Goal: Navigation & Orientation: Go to known website

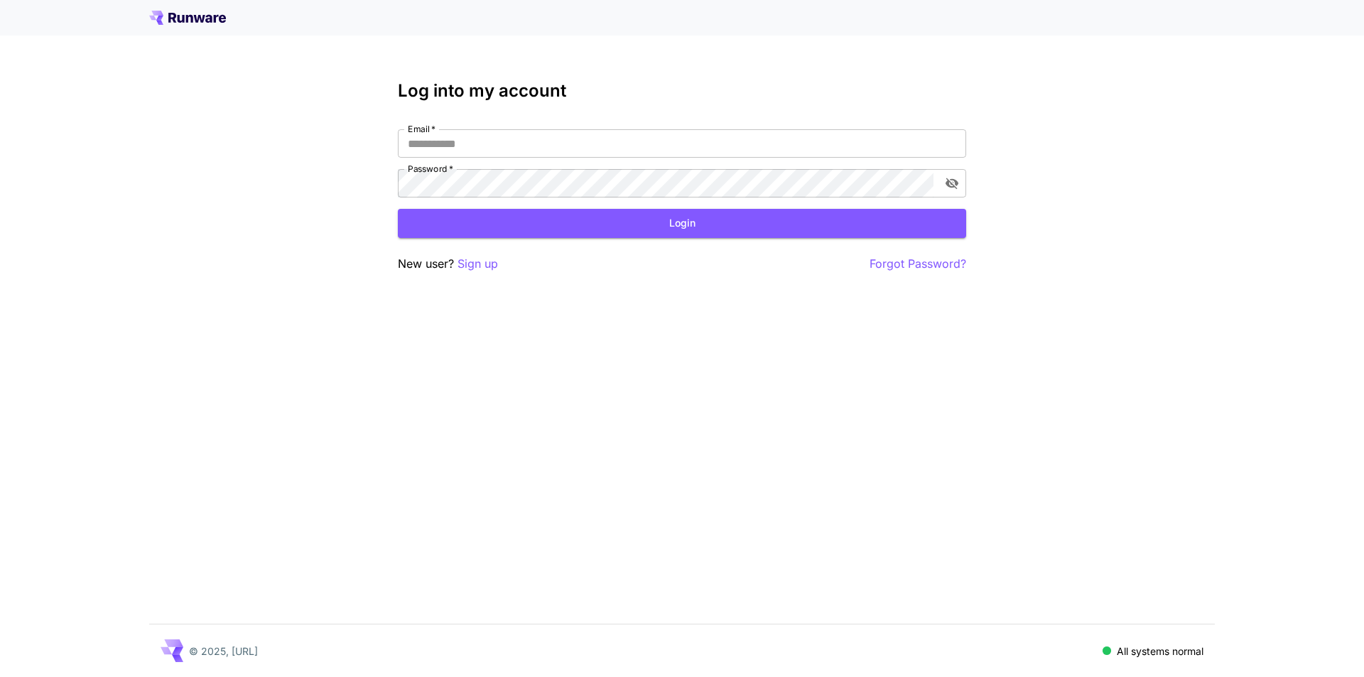
click at [459, 258] on p "Sign up" at bounding box center [478, 264] width 41 height 18
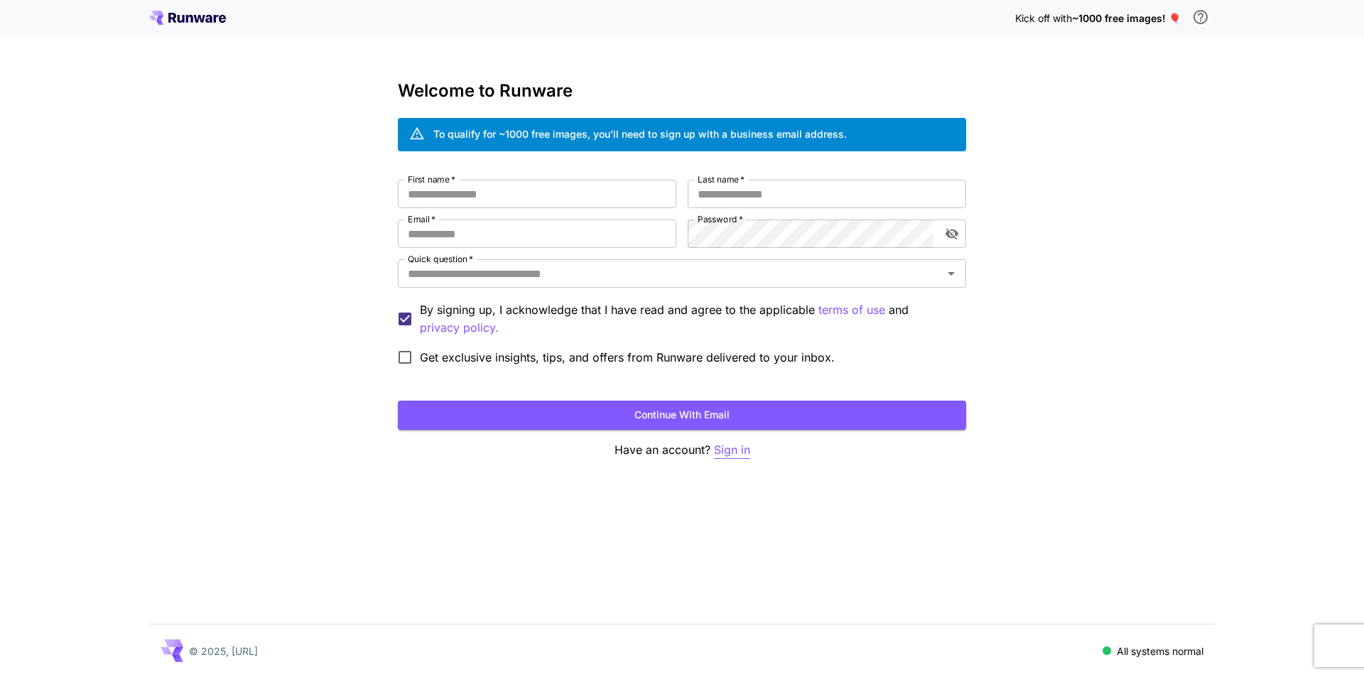
click at [740, 448] on p "Sign in" at bounding box center [732, 450] width 36 height 18
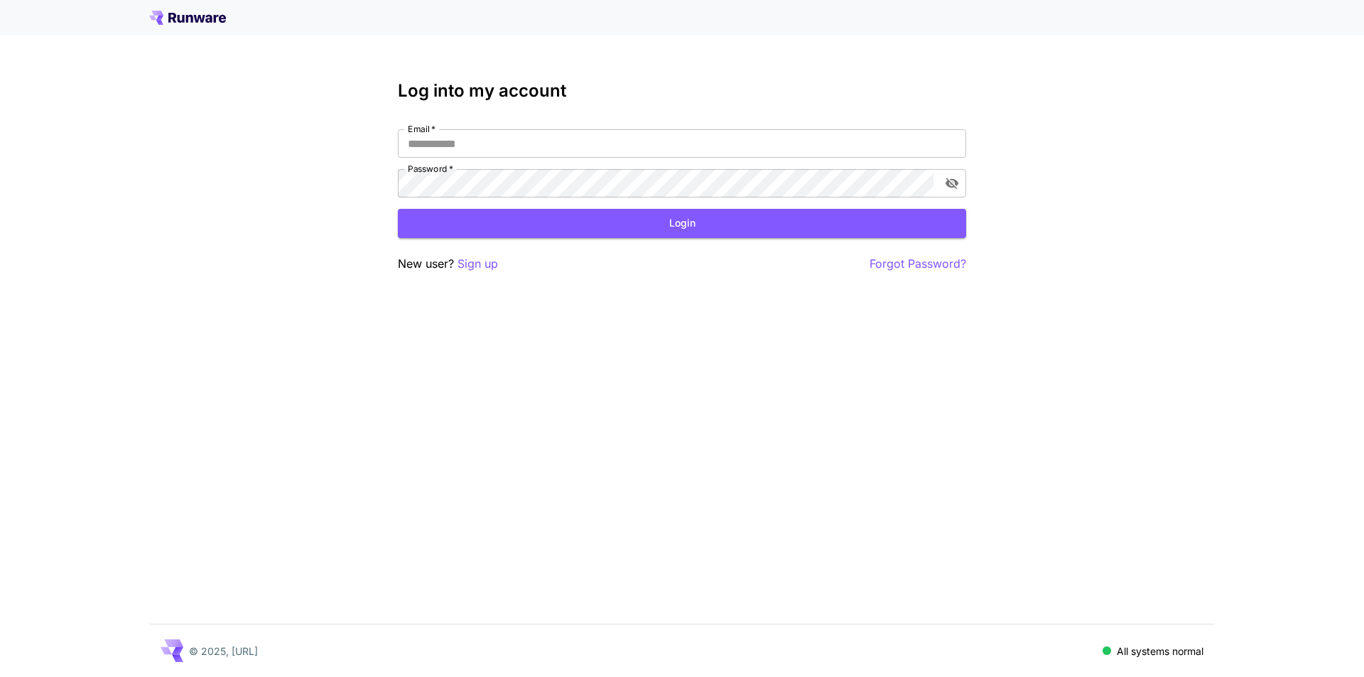
drag, startPoint x: 483, startPoint y: 370, endPoint x: 500, endPoint y: 367, distance: 18.1
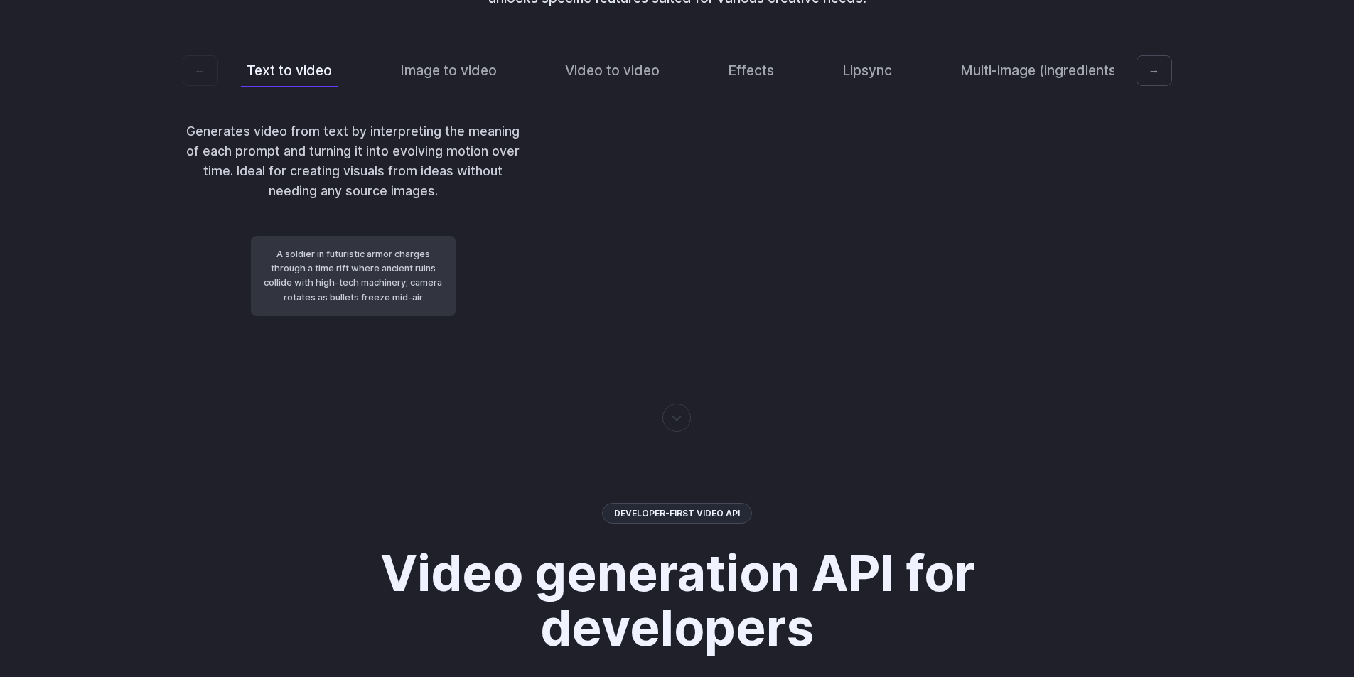
scroll to position [3056, 0]
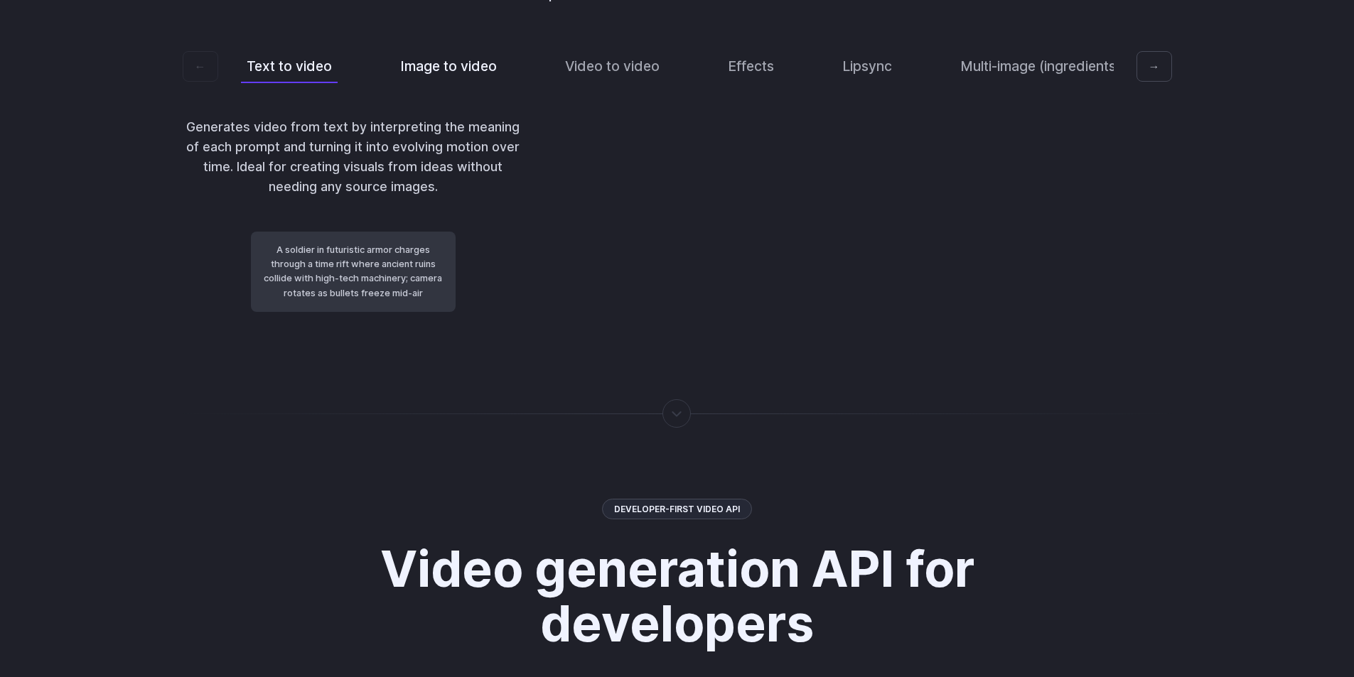
click at [455, 83] on button "Image to video" at bounding box center [448, 66] width 108 height 33
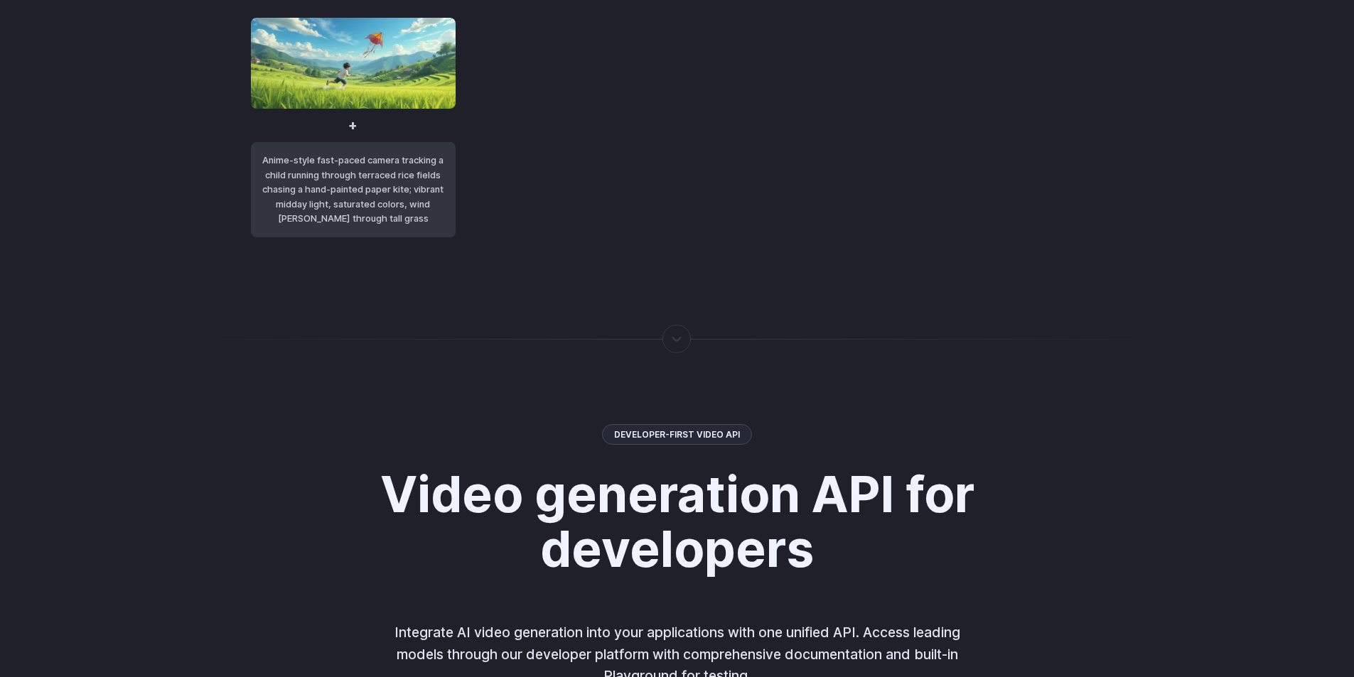
scroll to position [3553, 0]
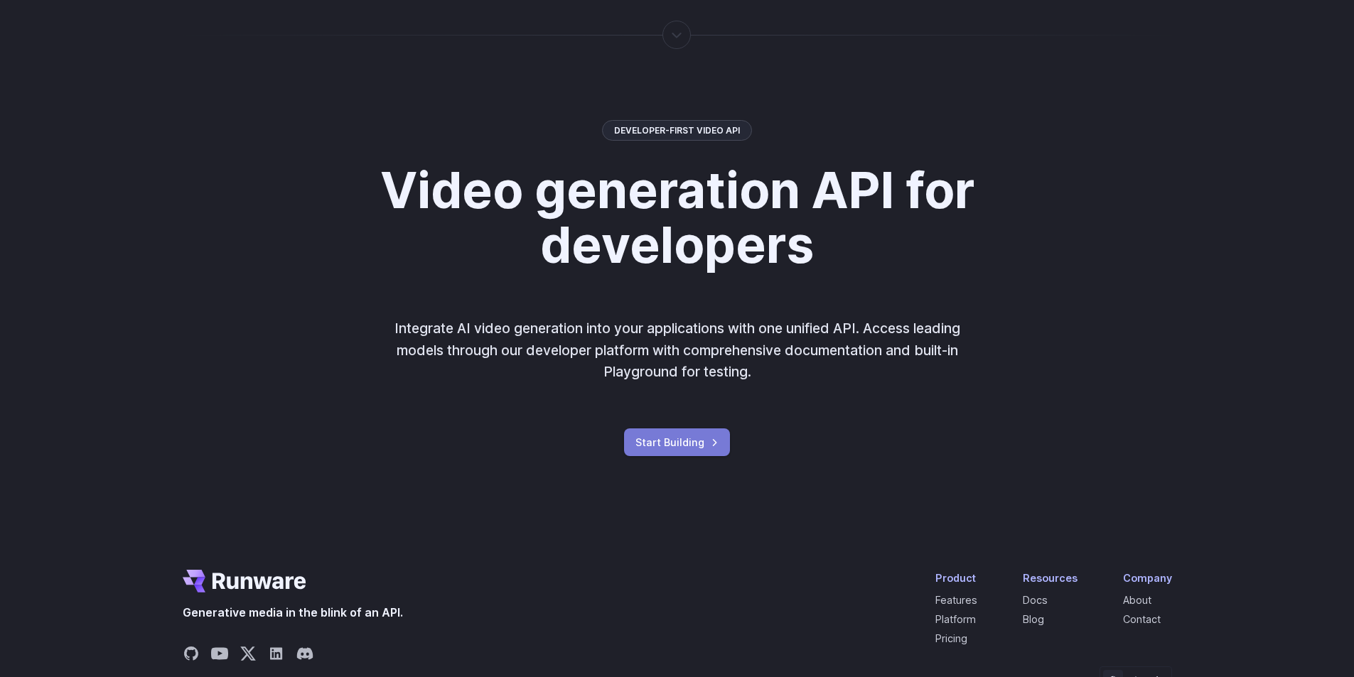
click at [654, 456] on link "Start Building" at bounding box center [677, 443] width 106 height 28
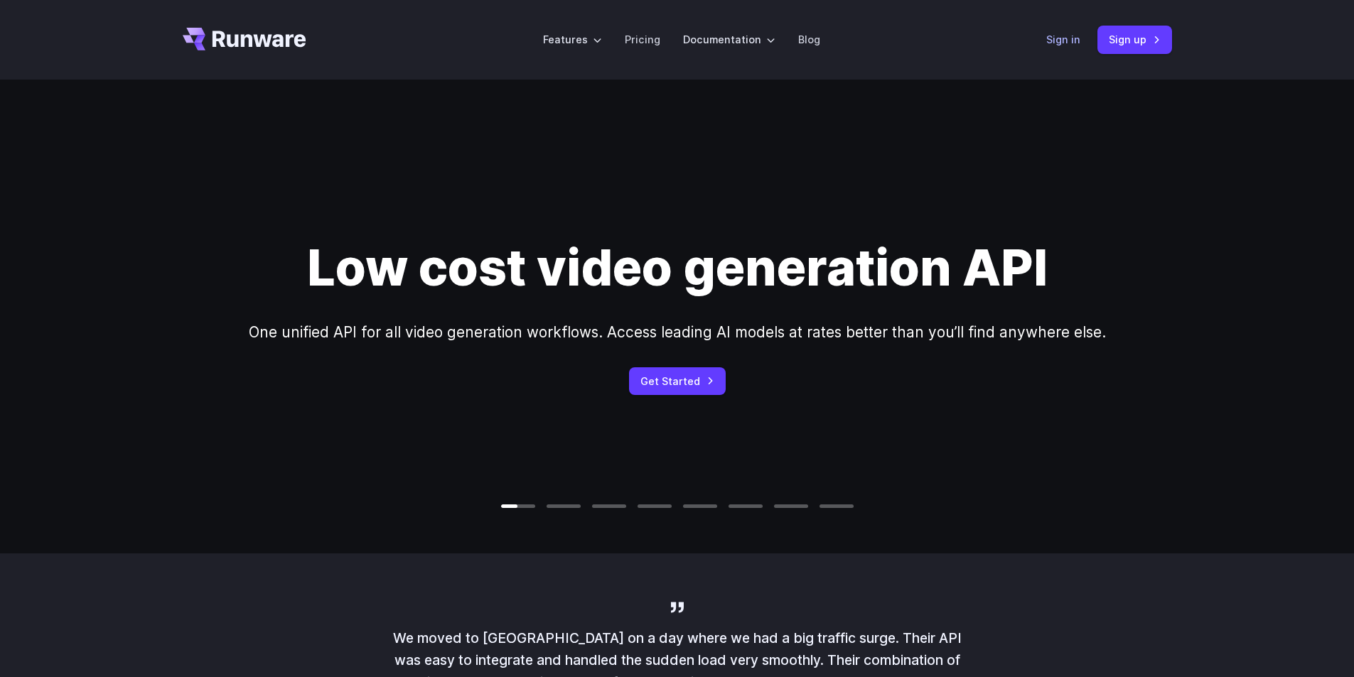
click at [1052, 33] on link "Sign in" at bounding box center [1063, 39] width 34 height 16
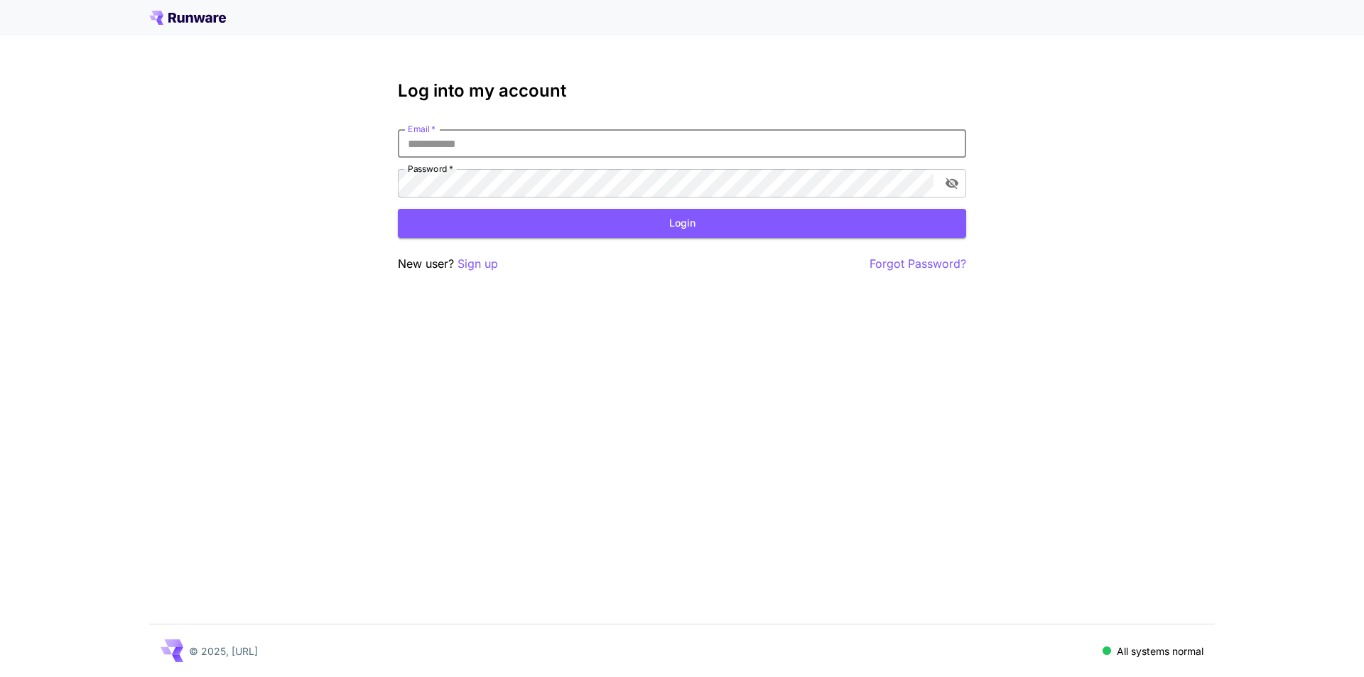
click at [590, 146] on input "Email   *" at bounding box center [682, 143] width 569 height 28
click at [487, 261] on p "Sign up" at bounding box center [478, 264] width 41 height 18
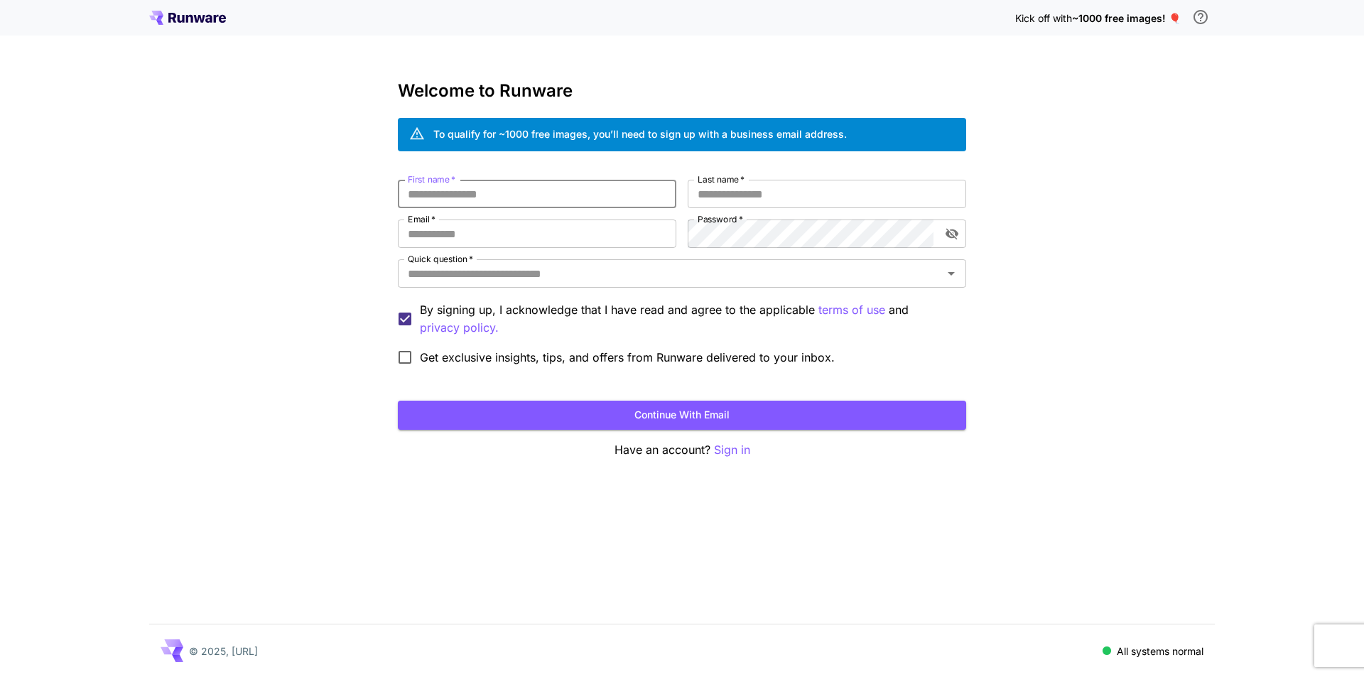
click at [524, 197] on input "First name   *" at bounding box center [537, 194] width 279 height 28
type input "*****"
click at [511, 231] on input "Email   *" at bounding box center [537, 234] width 279 height 28
type input "**********"
click at [522, 284] on div "Quick question   *" at bounding box center [682, 273] width 569 height 28
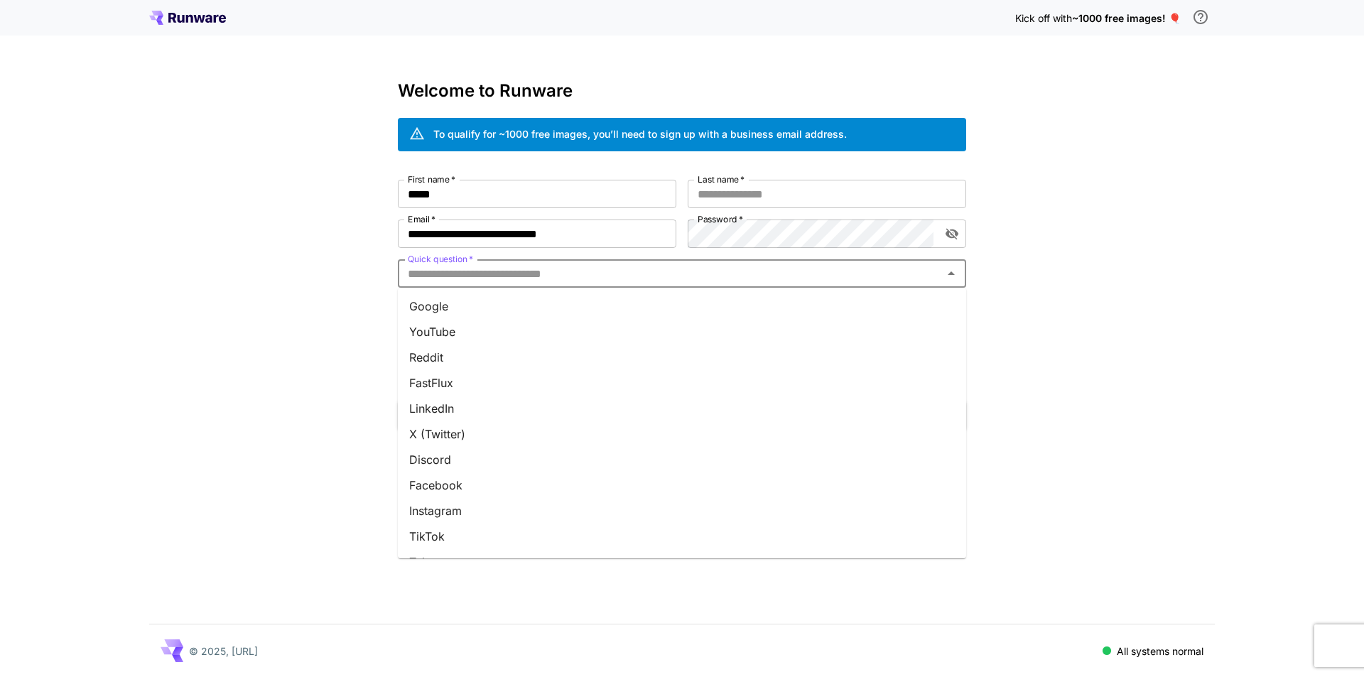
click at [549, 306] on li "Google" at bounding box center [682, 306] width 569 height 26
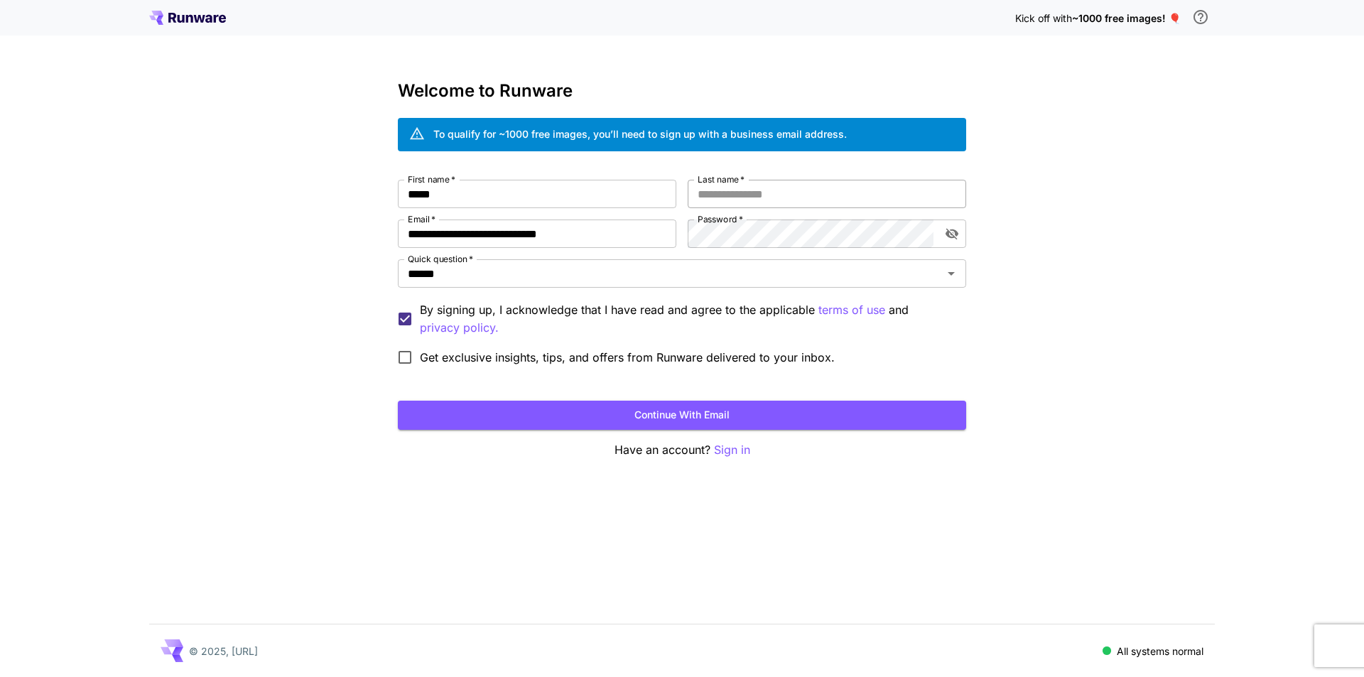
click at [760, 196] on input "Last name   *" at bounding box center [827, 194] width 279 height 28
type input "*******"
click at [1070, 205] on div "**********" at bounding box center [682, 338] width 1364 height 677
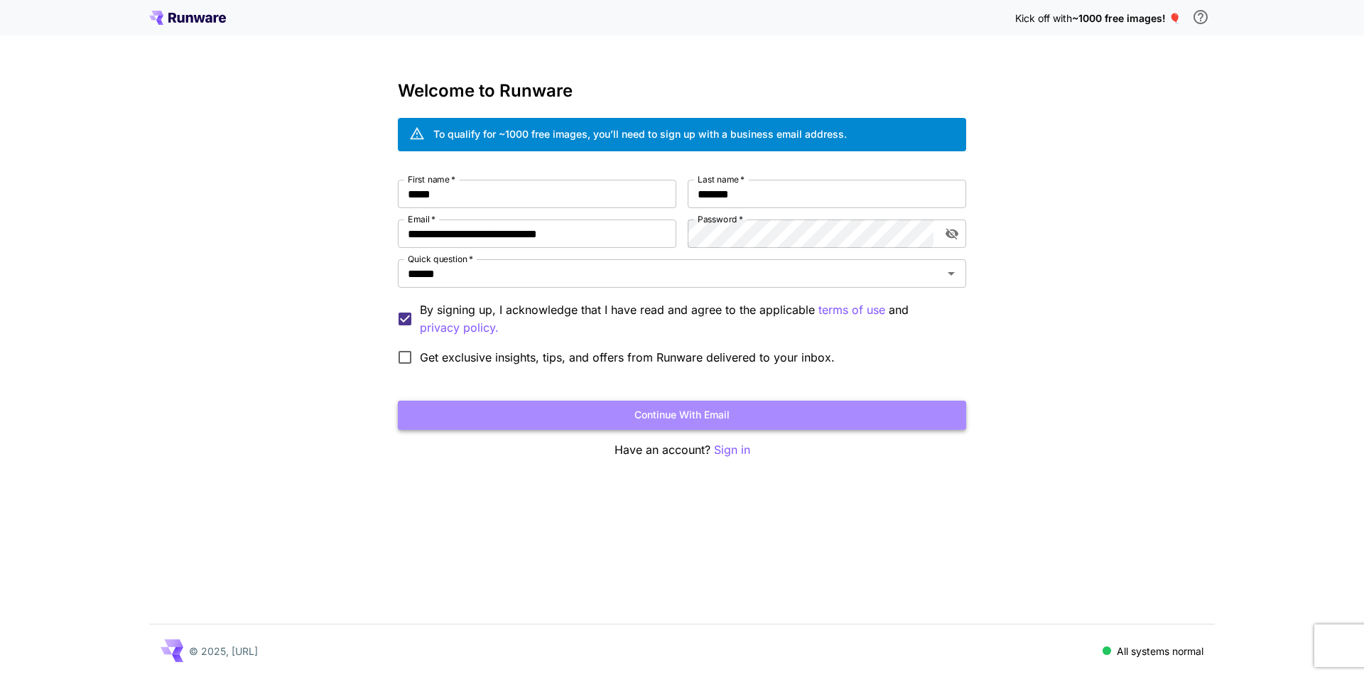
click at [486, 413] on button "Continue with email" at bounding box center [682, 415] width 569 height 29
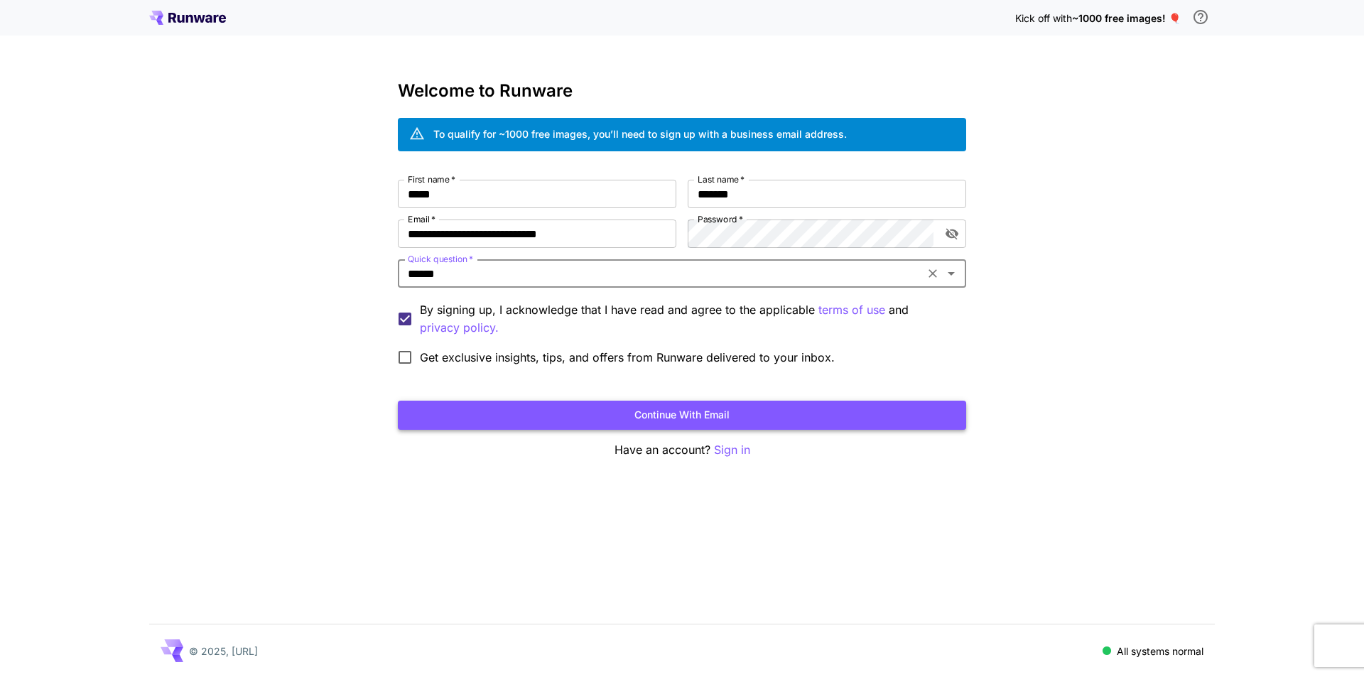
click at [473, 416] on button "Continue with email" at bounding box center [682, 415] width 569 height 29
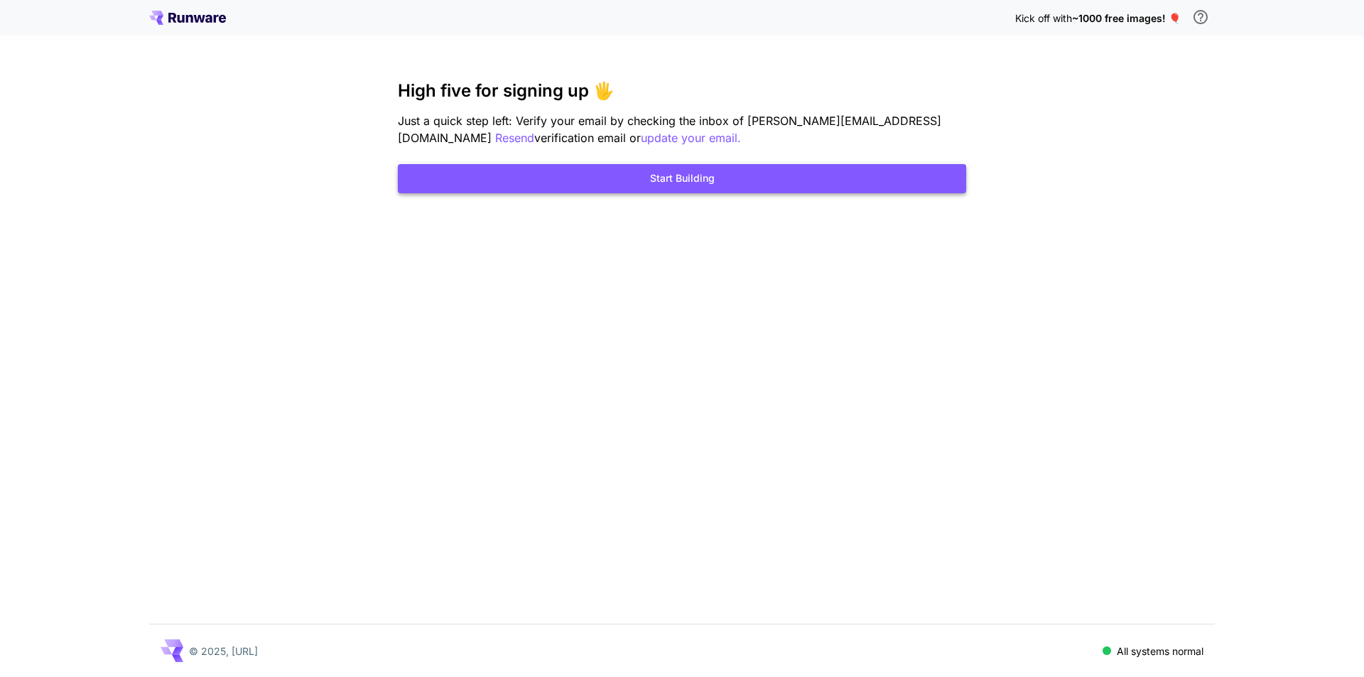
click at [719, 185] on button "Start Building" at bounding box center [682, 178] width 569 height 29
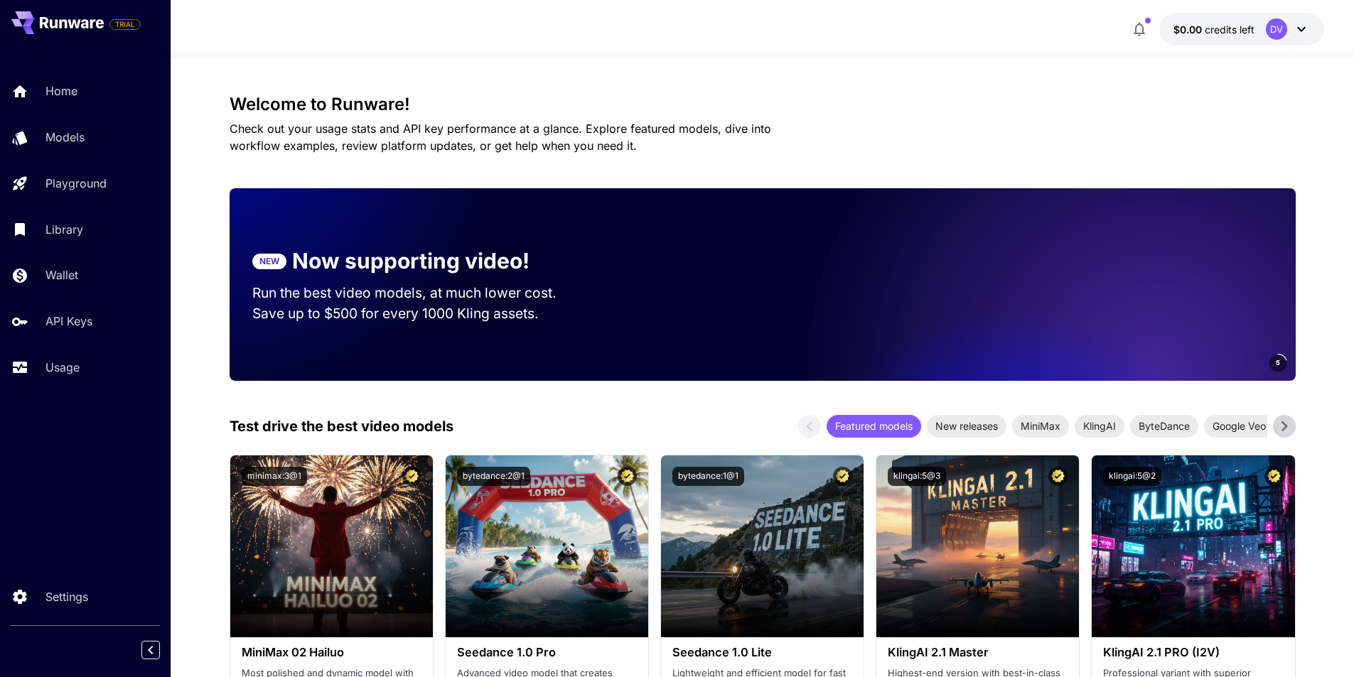
scroll to position [142, 0]
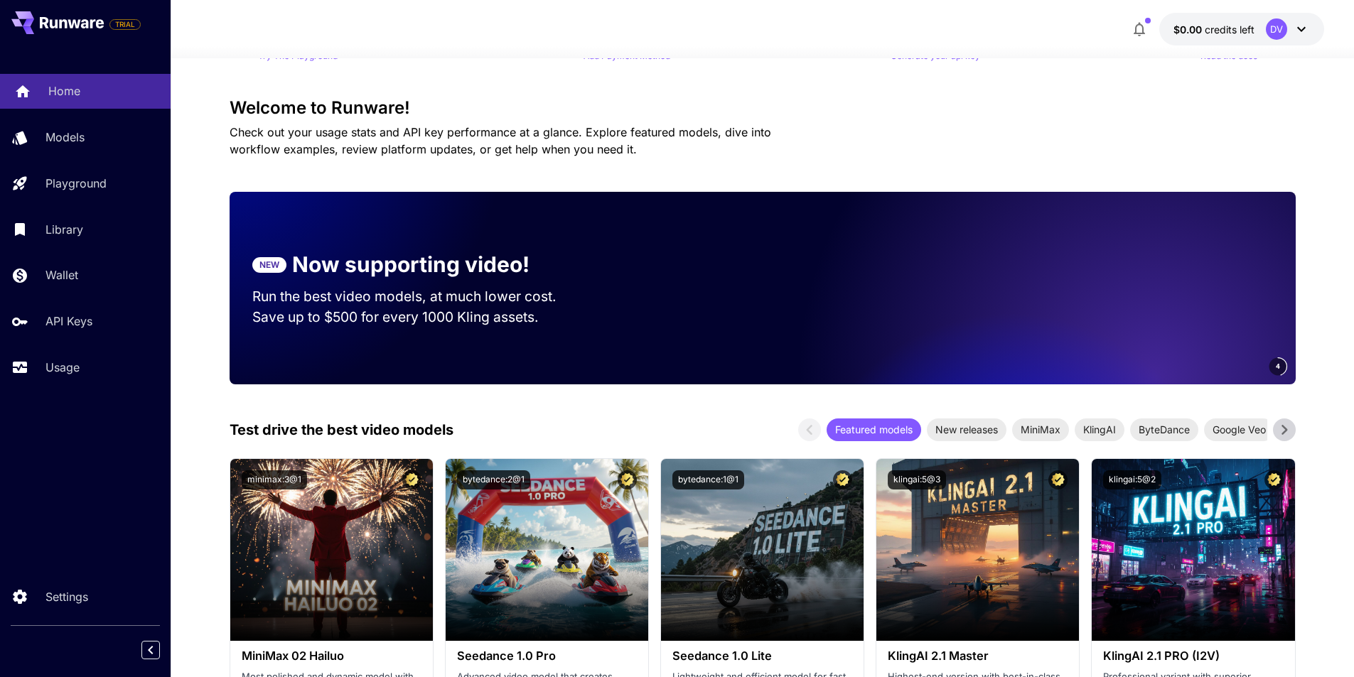
click at [77, 89] on p "Home" at bounding box center [64, 90] width 32 height 17
click at [70, 142] on p "Models" at bounding box center [67, 137] width 39 height 17
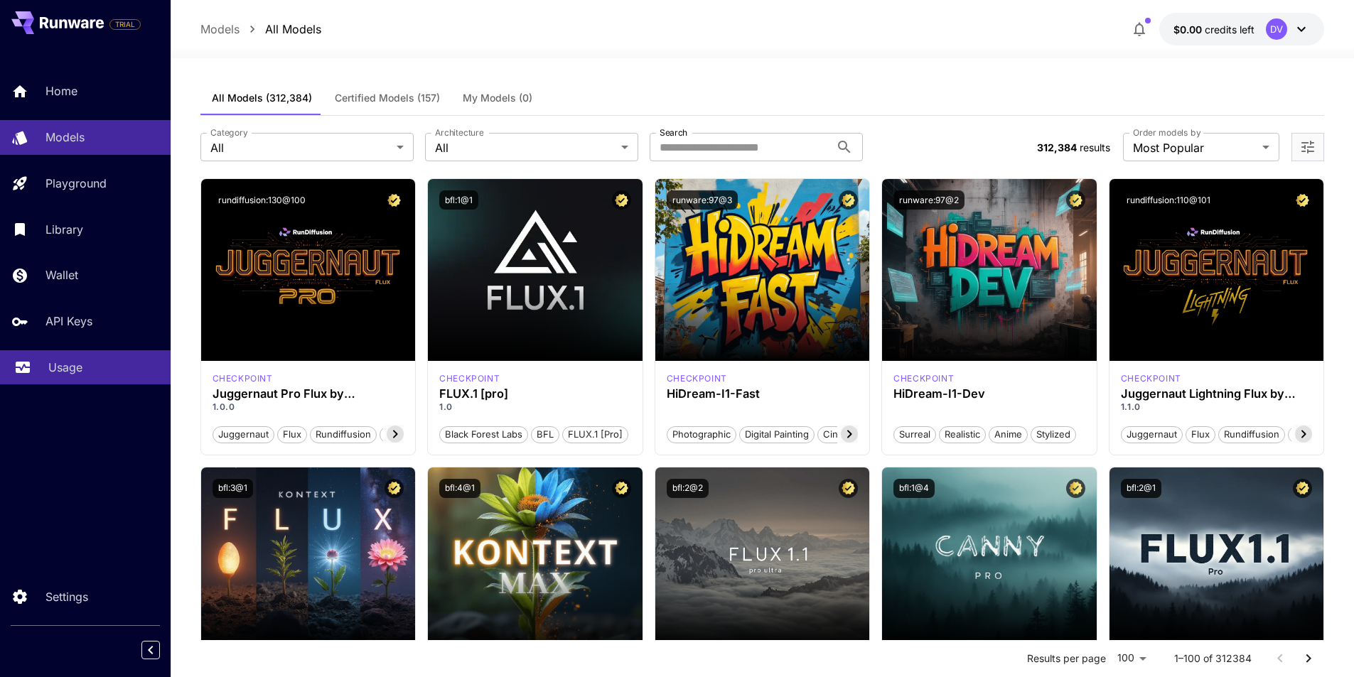
click at [65, 371] on p "Usage" at bounding box center [65, 367] width 34 height 17
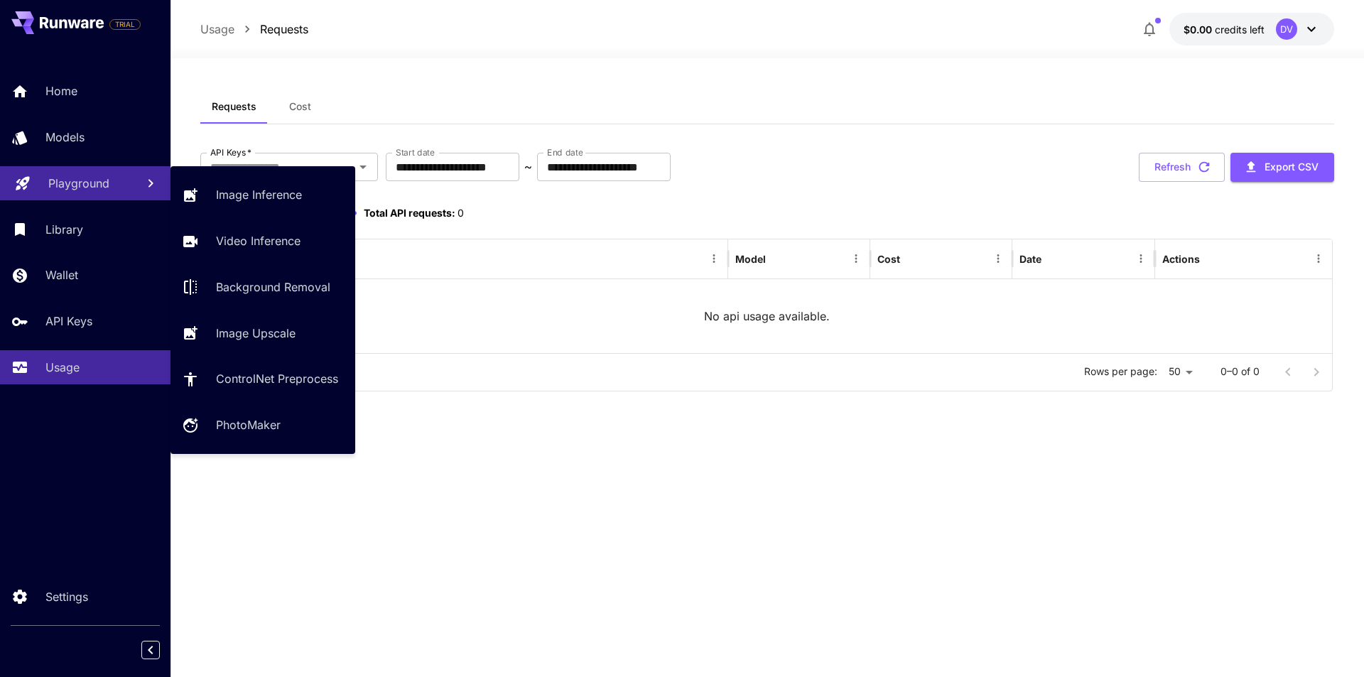
click at [60, 168] on link "Playground" at bounding box center [85, 183] width 171 height 35
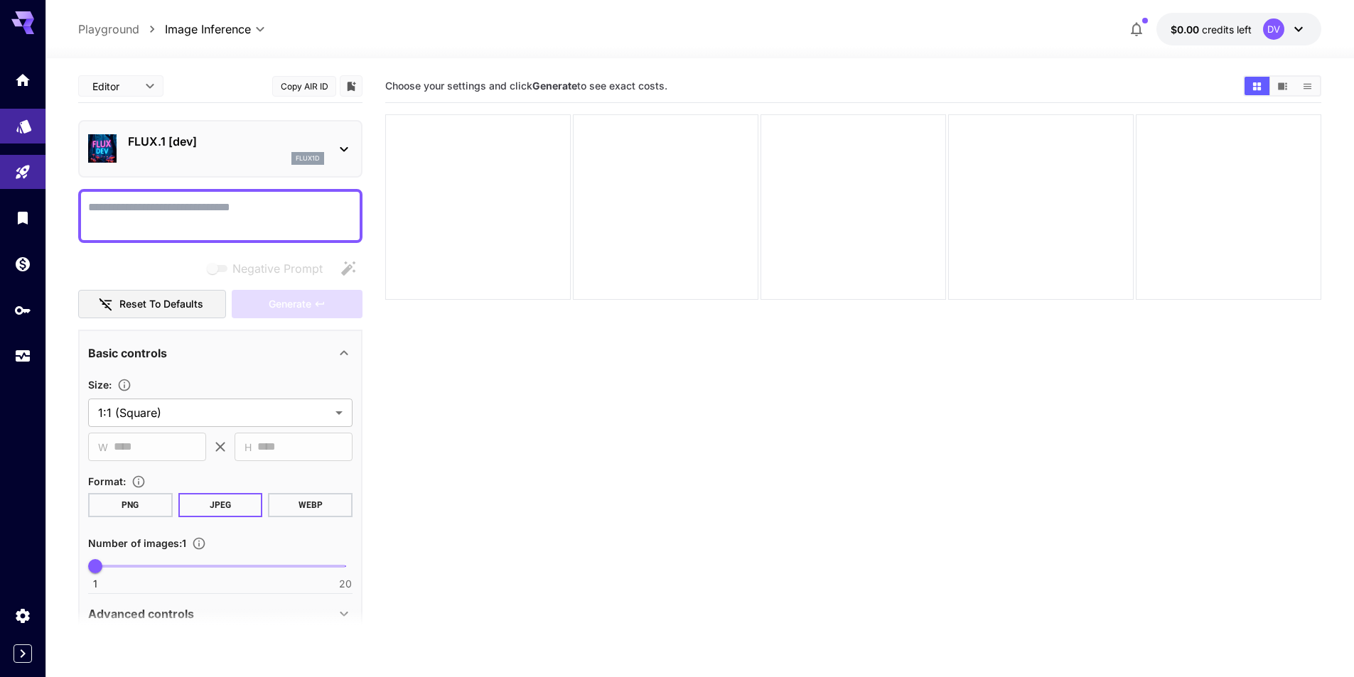
click at [16, 124] on icon "Models" at bounding box center [24, 121] width 17 height 17
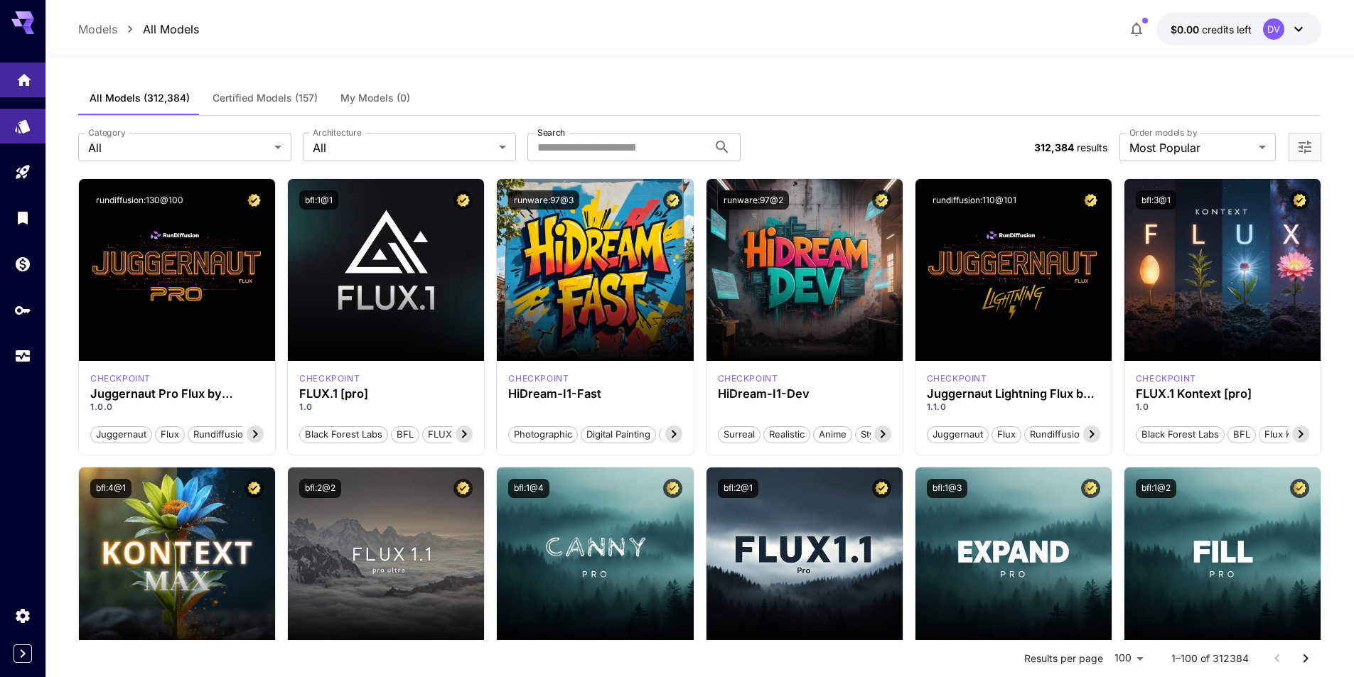
click at [26, 85] on icon "Home" at bounding box center [24, 76] width 17 height 17
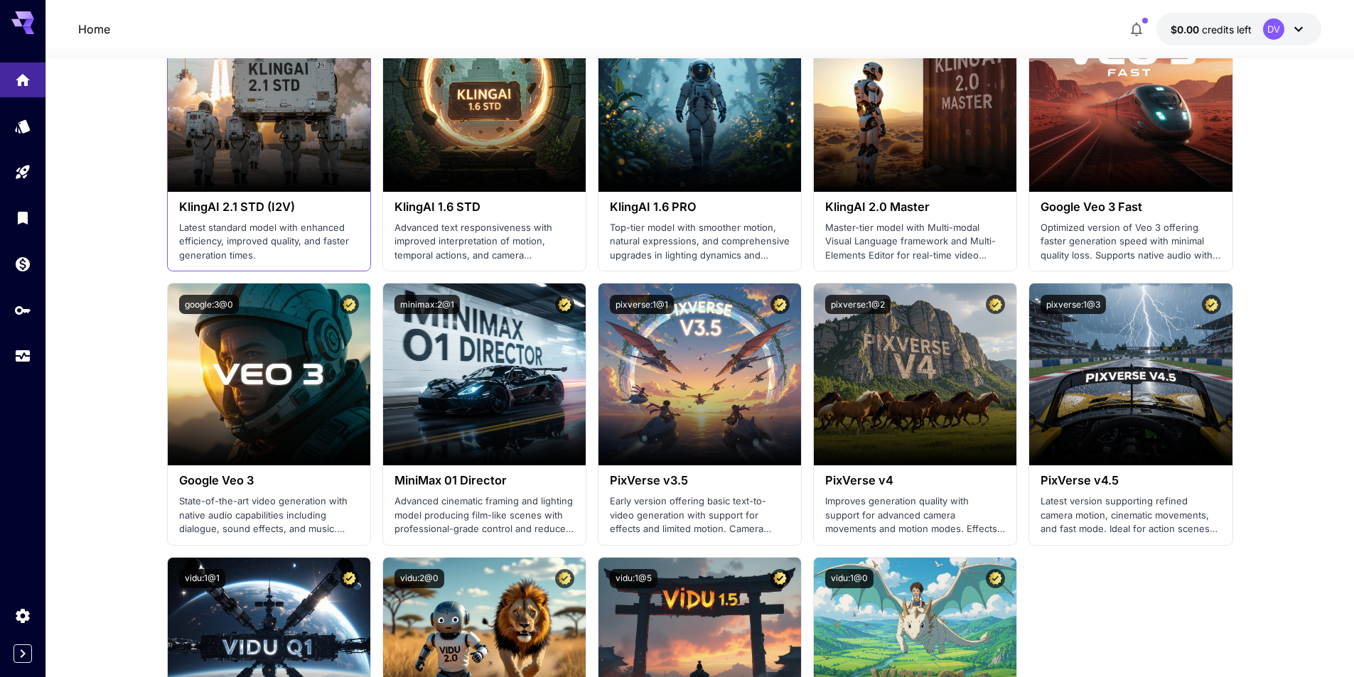
scroll to position [640, 0]
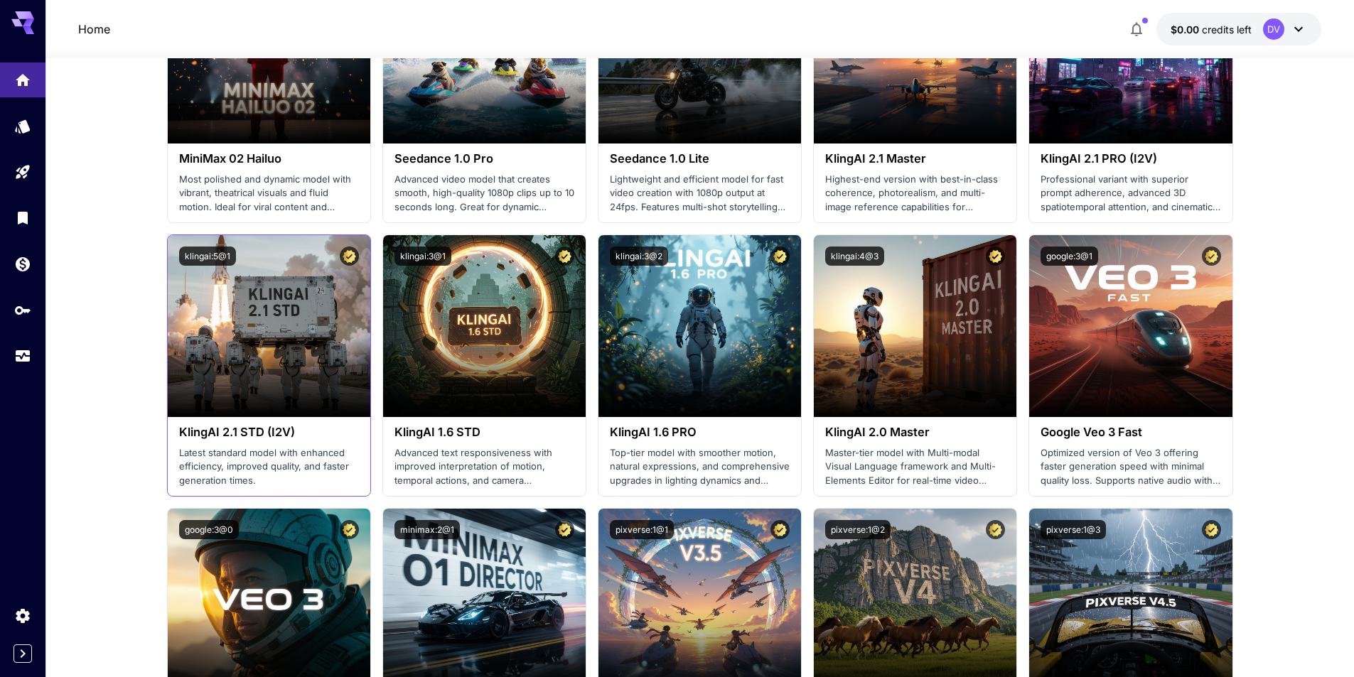
click at [267, 429] on h3 "KlingAI 2.1 STD (I2V)" at bounding box center [269, 433] width 180 height 14
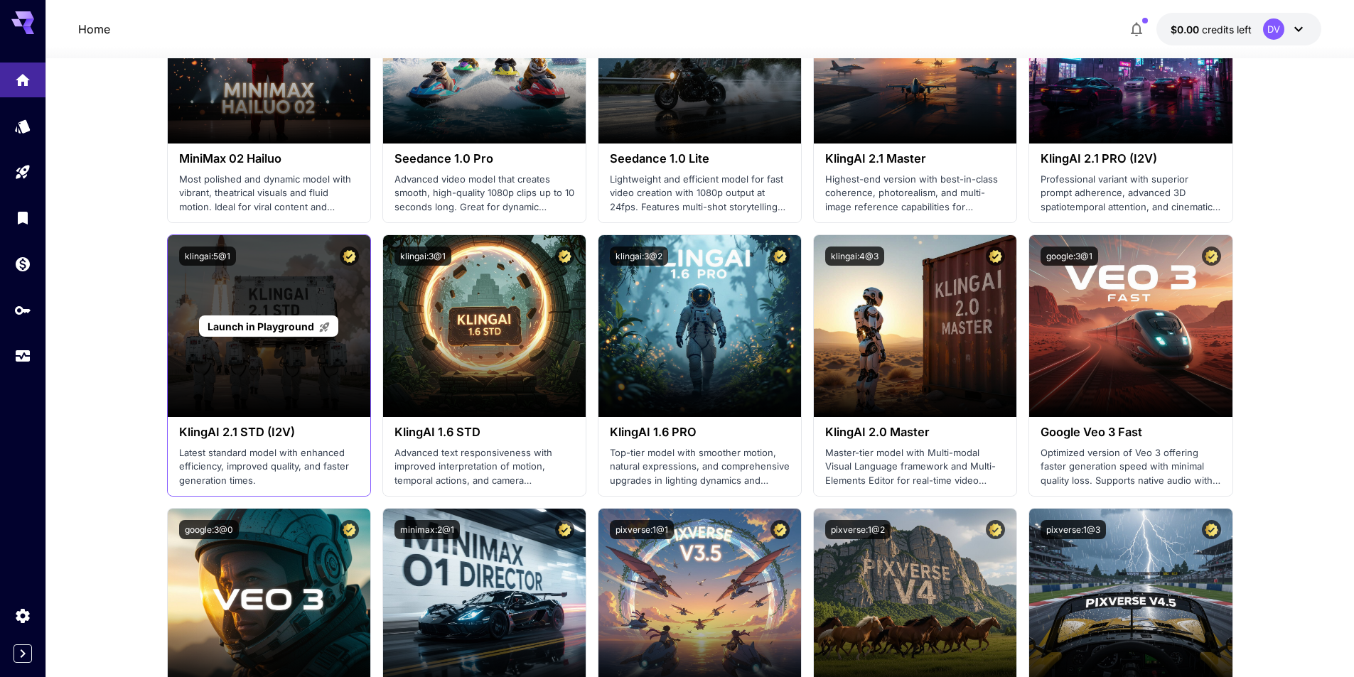
click at [269, 404] on div "Launch in Playground" at bounding box center [269, 326] width 203 height 182
click at [269, 347] on div "Launch in Playground" at bounding box center [269, 326] width 203 height 182
click at [274, 337] on div "Launch in Playground" at bounding box center [268, 327] width 139 height 22
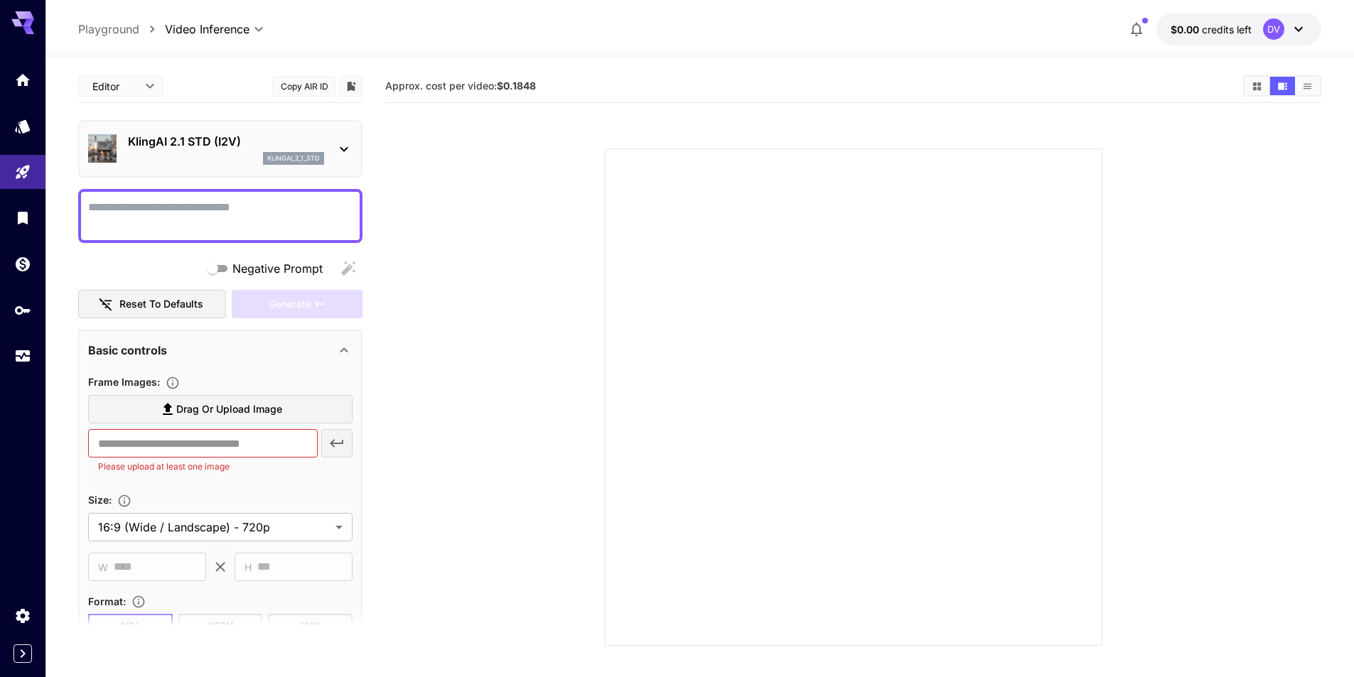
click at [180, 191] on div at bounding box center [220, 216] width 284 height 54
click at [200, 192] on div at bounding box center [220, 216] width 284 height 54
click at [215, 209] on textarea "Negative Prompt" at bounding box center [220, 216] width 264 height 34
paste textarea "**********"
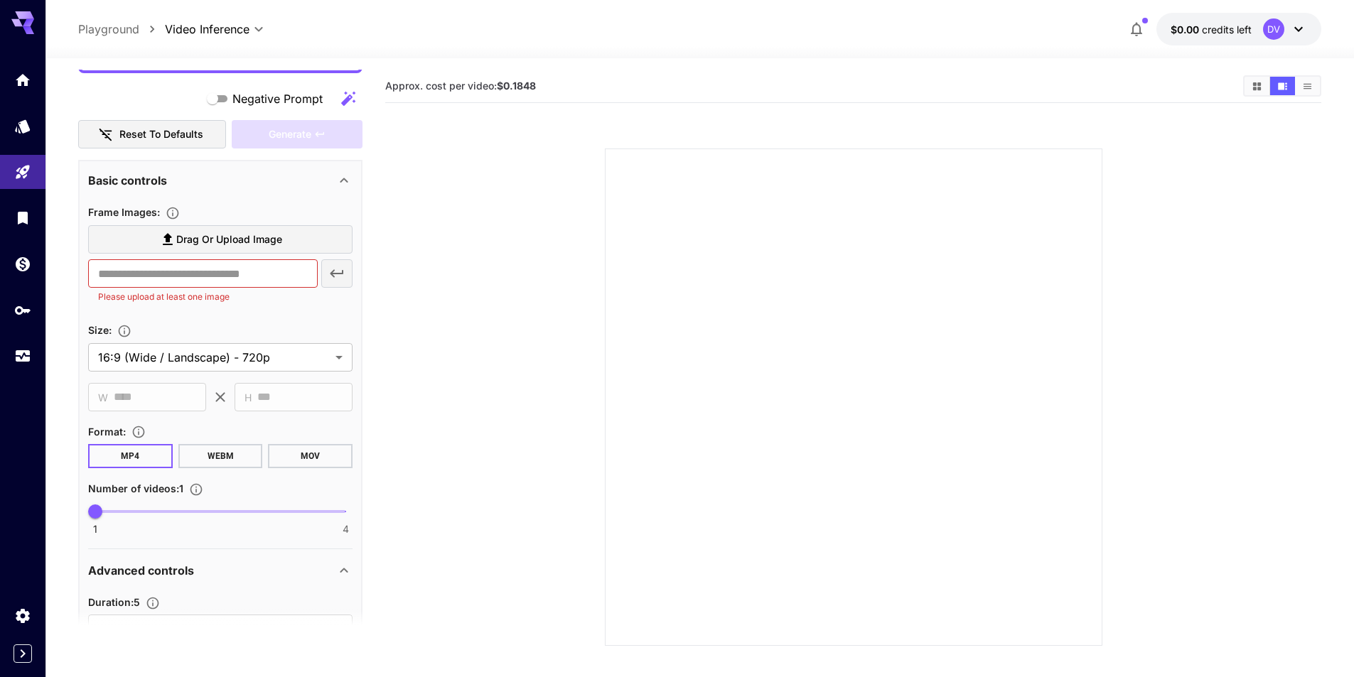
scroll to position [213, 0]
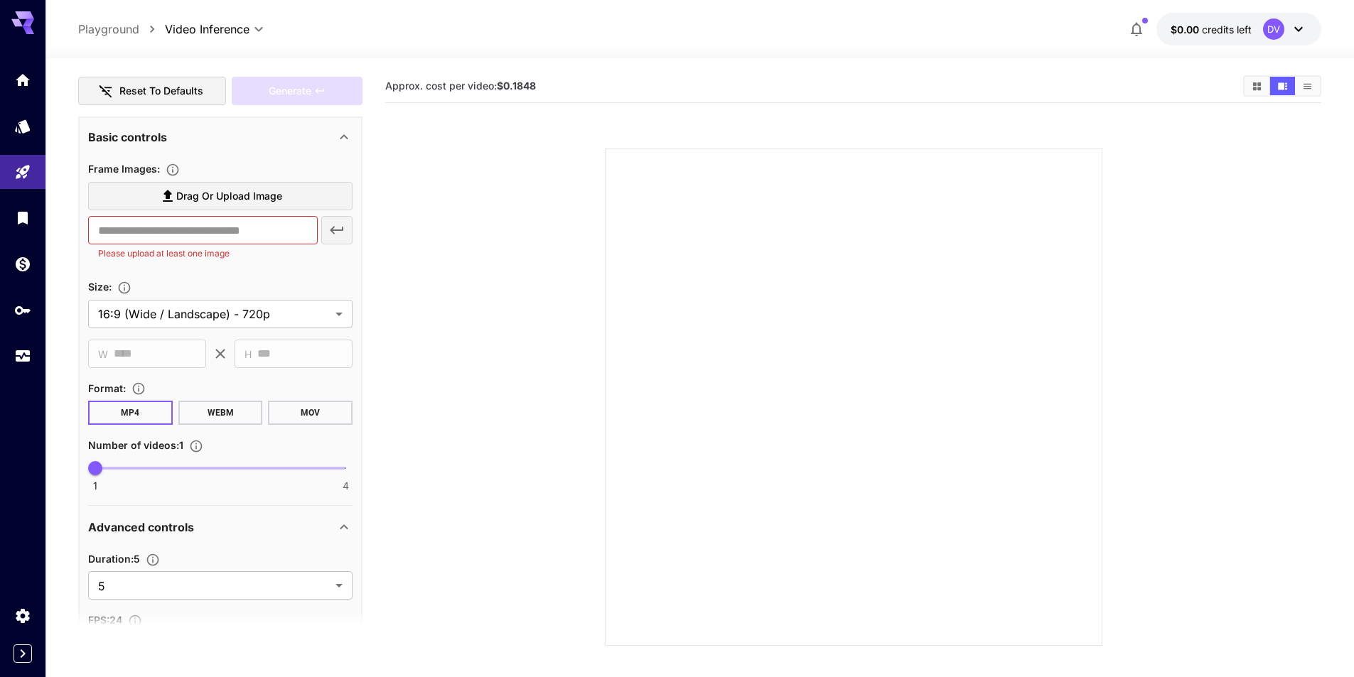
type textarea "**********"
click at [219, 190] on span "Drag or upload image" at bounding box center [229, 197] width 106 height 18
click at [0, 0] on input "Drag or upload image" at bounding box center [0, 0] width 0 height 0
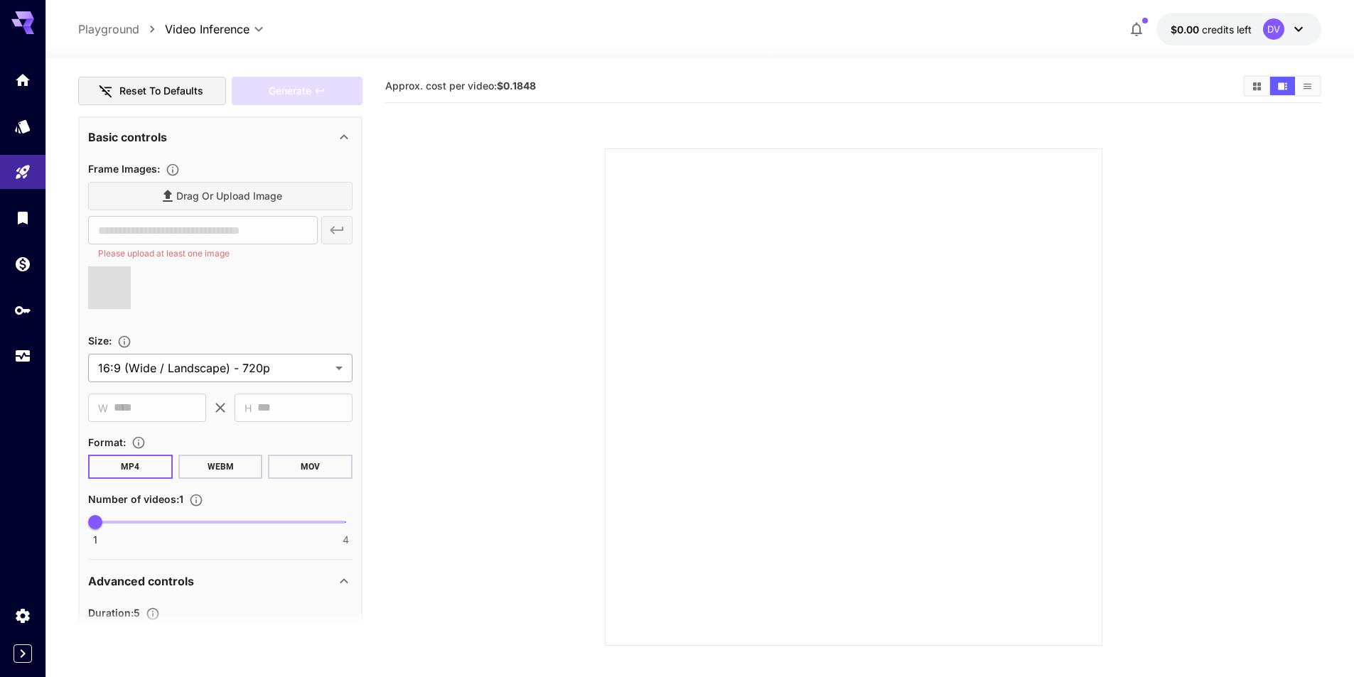
type input "**********"
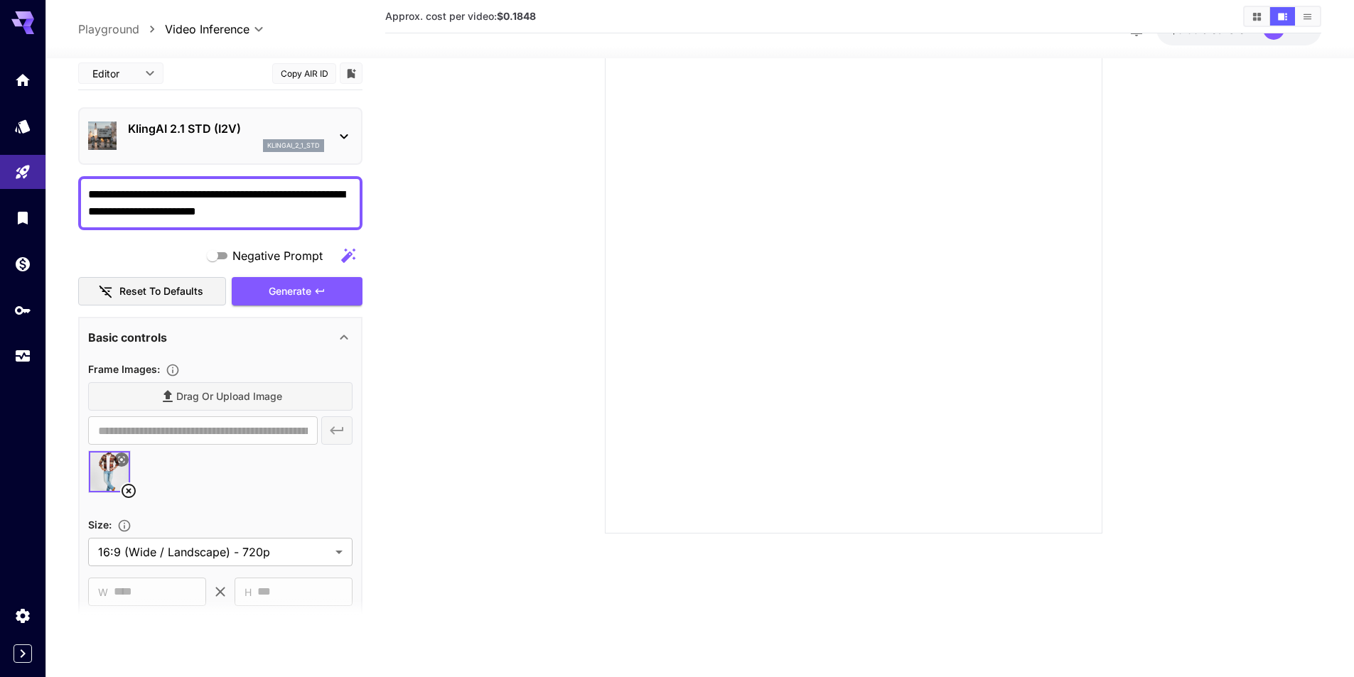
scroll to position [0, 0]
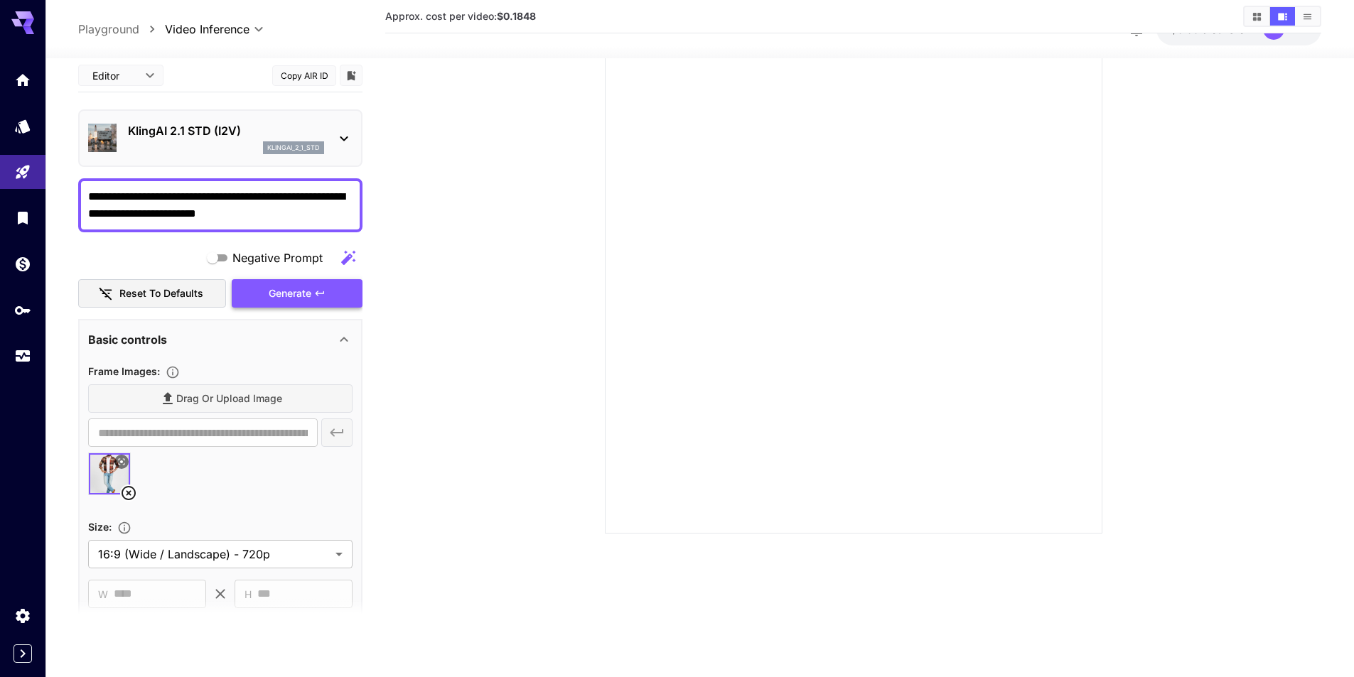
click at [294, 288] on div "Generate" at bounding box center [297, 293] width 131 height 29
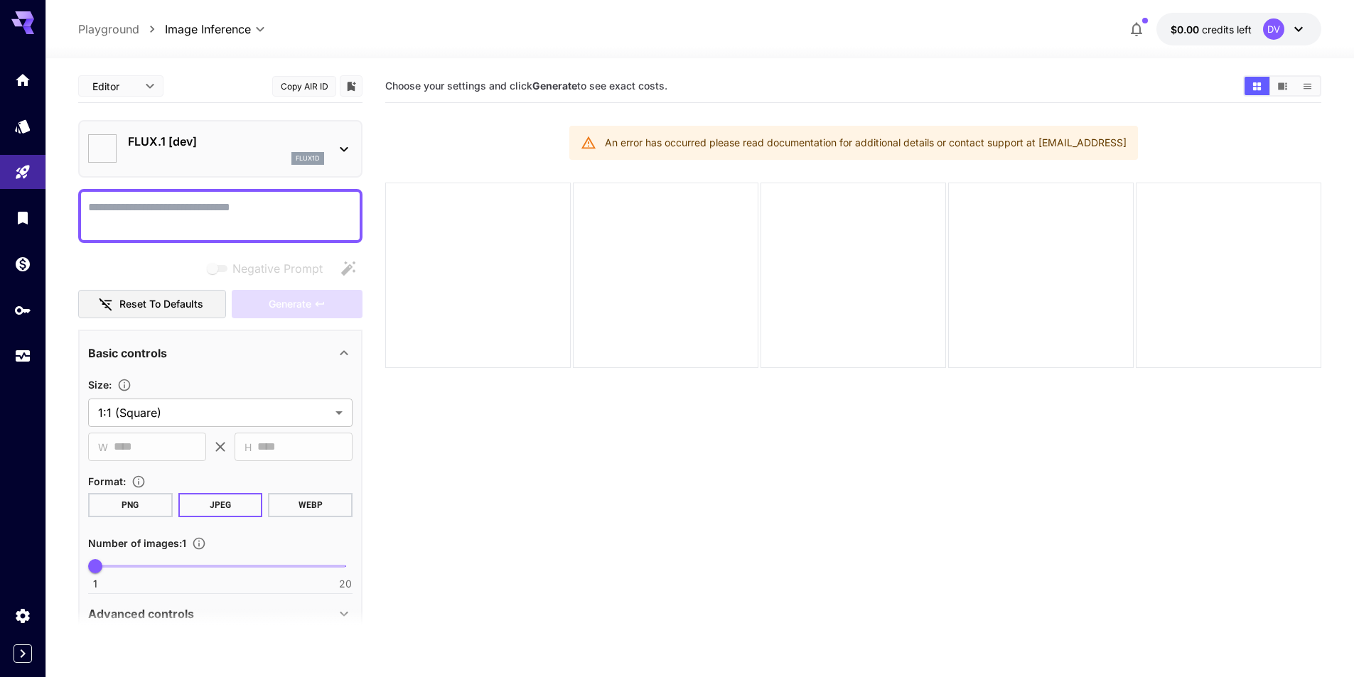
type input "**********"
